Goal: Entertainment & Leisure: Consume media (video, audio)

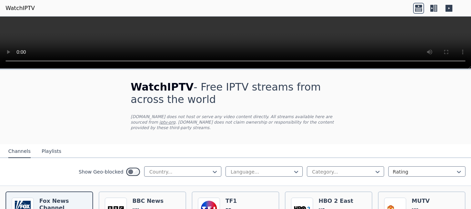
click at [121, 32] on video at bounding box center [235, 43] width 471 height 52
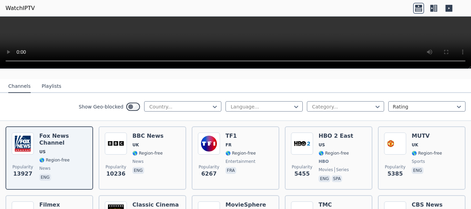
scroll to position [80, 0]
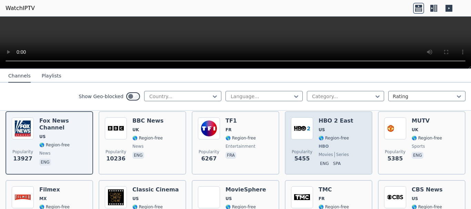
click at [339, 135] on span "🌎 Region-free" at bounding box center [333, 138] width 30 height 6
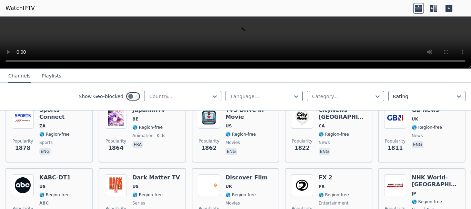
scroll to position [402, 0]
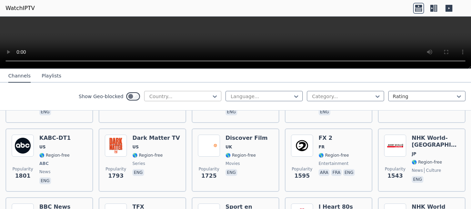
click at [163, 98] on div at bounding box center [179, 96] width 63 height 7
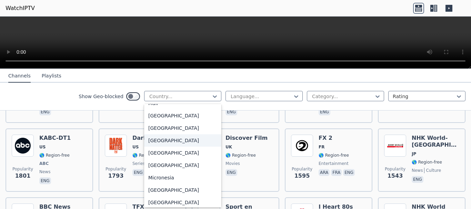
scroll to position [1688, 0]
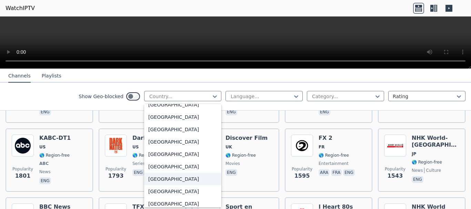
click at [166, 182] on div "[GEOGRAPHIC_DATA]" at bounding box center [182, 179] width 77 height 12
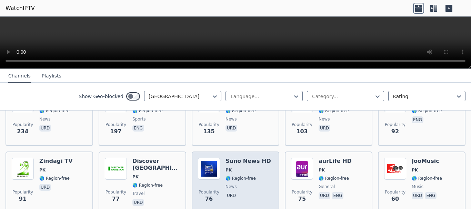
scroll to position [80, 0]
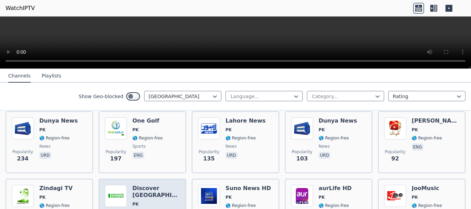
click at [165, 202] on span "PK" at bounding box center [156, 205] width 48 height 6
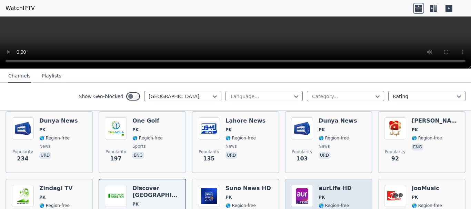
click at [299, 185] on img at bounding box center [302, 196] width 22 height 22
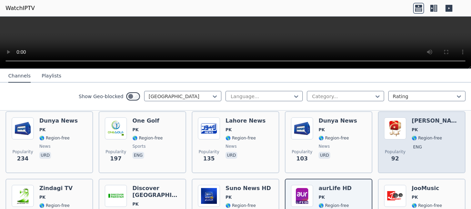
click at [438, 130] on div "Popularity 92 Geo Kahani PK 🌎 Region-free eng" at bounding box center [421, 142] width 75 height 50
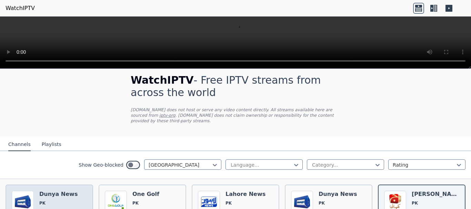
scroll to position [0, 0]
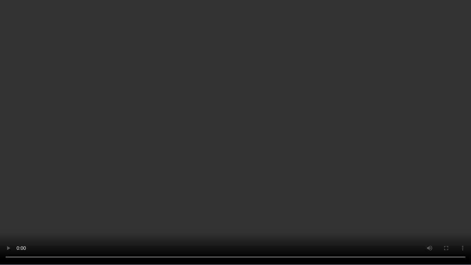
click at [414, 152] on video at bounding box center [235, 132] width 471 height 265
click at [380, 155] on video at bounding box center [235, 132] width 471 height 265
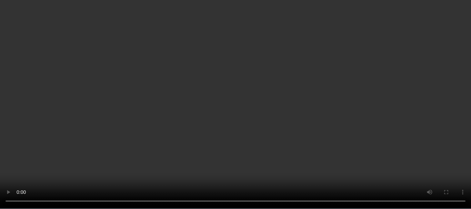
scroll to position [241, 0]
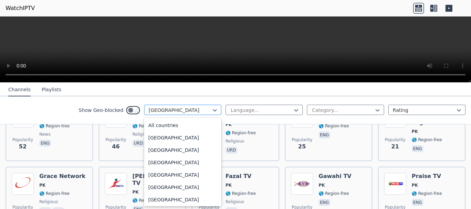
click at [165, 110] on div at bounding box center [179, 110] width 63 height 7
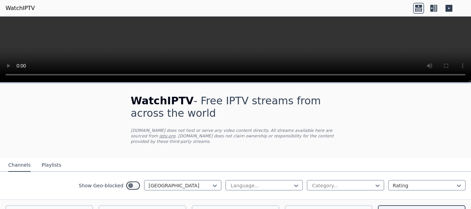
scroll to position [80, 0]
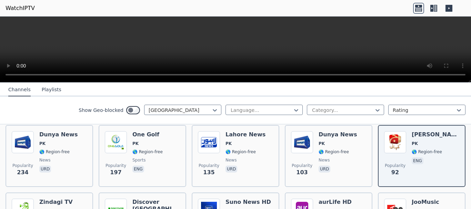
click at [135, 110] on div "Show Geo-blocked [GEOGRAPHIC_DATA]" at bounding box center [150, 110] width 143 height 11
click at [159, 111] on div at bounding box center [179, 110] width 63 height 7
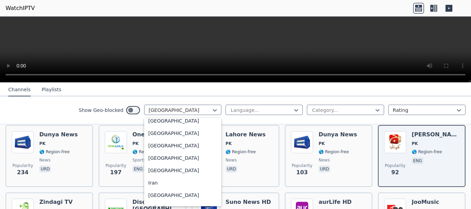
scroll to position [1029, 0]
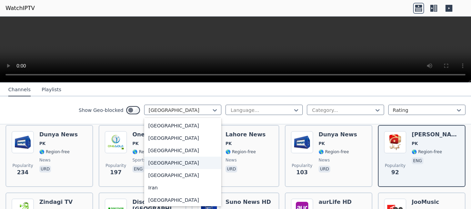
click at [161, 168] on div "[GEOGRAPHIC_DATA]" at bounding box center [182, 163] width 77 height 12
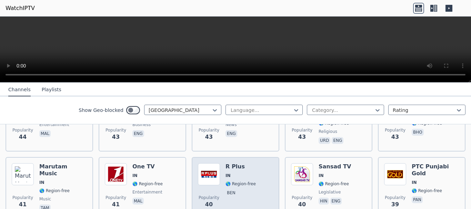
scroll to position [808, 0]
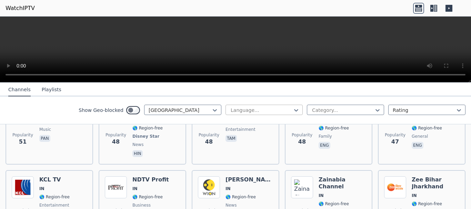
click at [253, 111] on div at bounding box center [261, 110] width 63 height 7
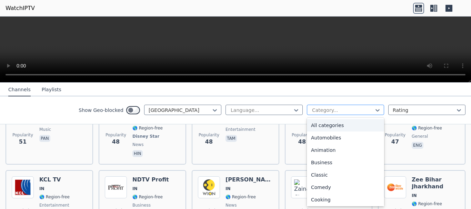
click at [344, 111] on div at bounding box center [342, 110] width 63 height 7
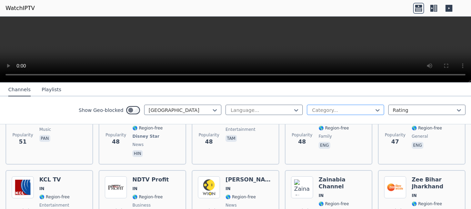
click at [344, 111] on div at bounding box center [342, 110] width 63 height 7
click at [368, 109] on div at bounding box center [342, 110] width 63 height 7
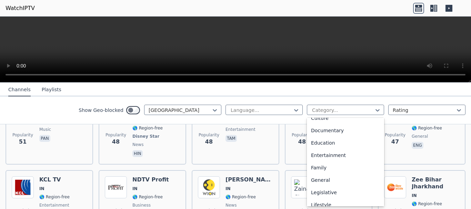
scroll to position [80, 0]
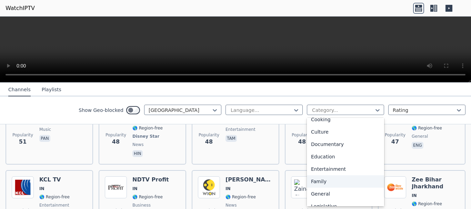
click at [328, 180] on div "Family" at bounding box center [345, 181] width 77 height 12
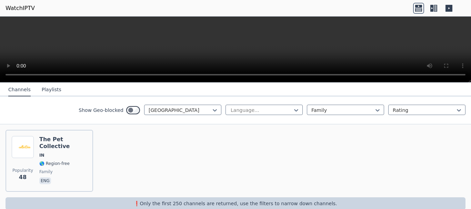
scroll to position [82, 0]
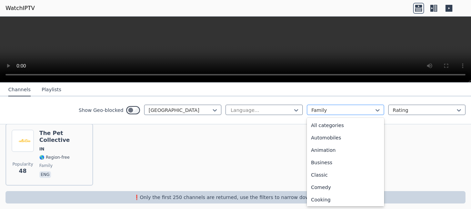
click at [313, 111] on div at bounding box center [342, 110] width 63 height 7
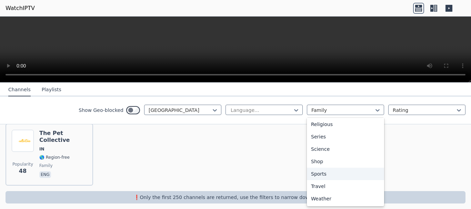
scroll to position [0, 0]
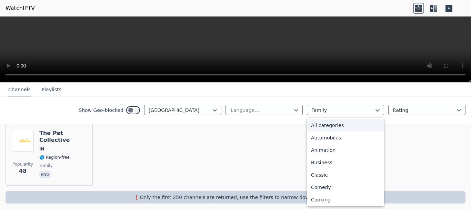
click at [338, 127] on div "All categories" at bounding box center [345, 125] width 77 height 12
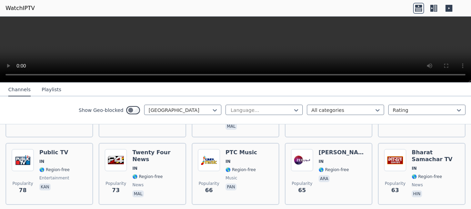
scroll to position [482, 0]
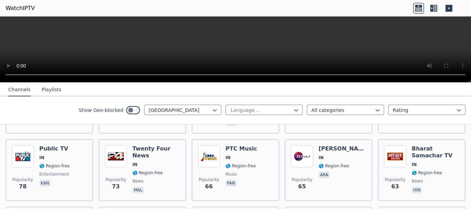
click at [48, 91] on button "Playlists" at bounding box center [52, 89] width 20 height 13
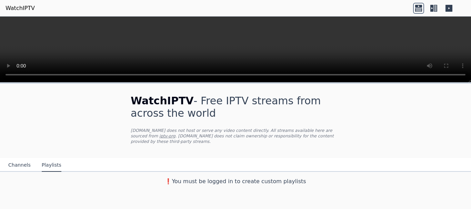
scroll to position [0, 0]
click at [11, 161] on button "Channels" at bounding box center [19, 165] width 22 height 13
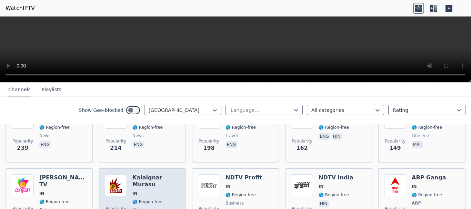
scroll to position [402, 0]
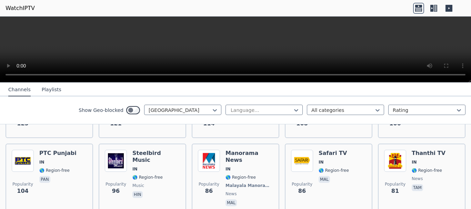
click at [434, 8] on icon at bounding box center [434, 8] width 3 height 7
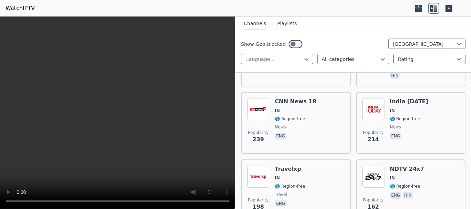
click at [450, 10] on icon at bounding box center [448, 8] width 7 height 7
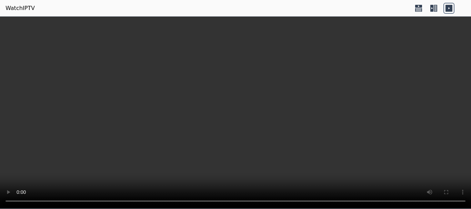
click at [430, 9] on icon at bounding box center [431, 8] width 3 height 7
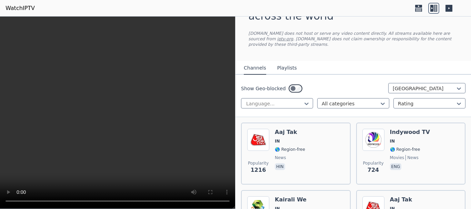
scroll to position [0, 0]
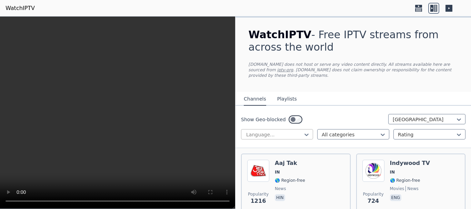
click at [280, 131] on div at bounding box center [274, 134] width 58 height 7
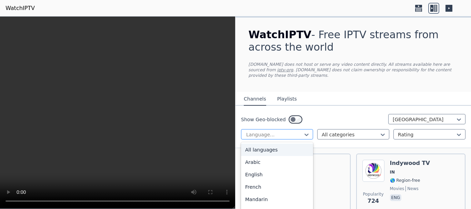
click at [280, 131] on div at bounding box center [274, 134] width 58 height 7
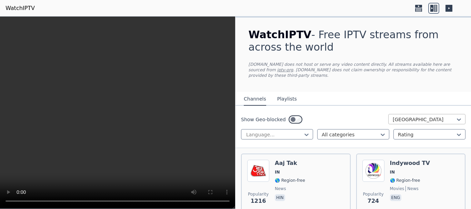
click at [414, 116] on div at bounding box center [423, 119] width 63 height 7
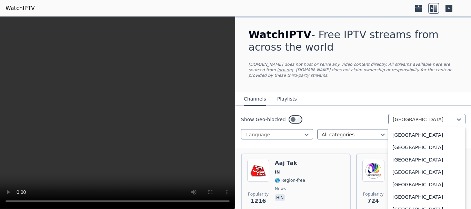
scroll to position [1756, 0]
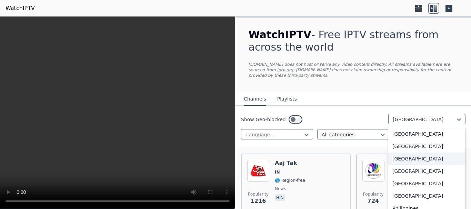
click at [405, 156] on div "[GEOGRAPHIC_DATA]" at bounding box center [426, 159] width 77 height 12
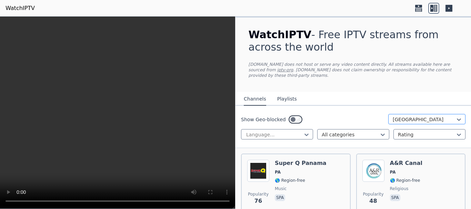
click at [422, 116] on div at bounding box center [423, 119] width 63 height 7
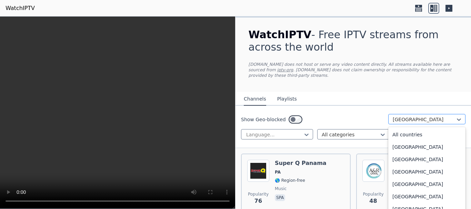
scroll to position [1695, 0]
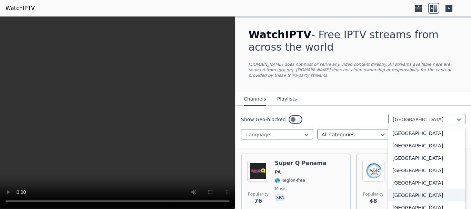
click at [422, 194] on div "[GEOGRAPHIC_DATA]" at bounding box center [426, 195] width 77 height 12
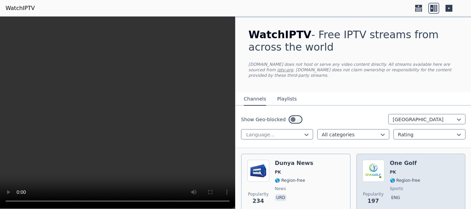
click at [413, 178] on span "🌎 Region-free" at bounding box center [405, 181] width 30 height 6
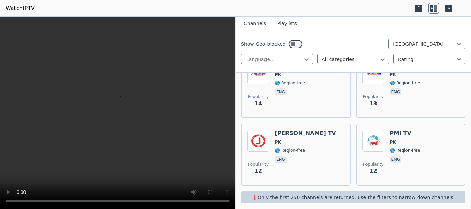
scroll to position [143, 0]
